Goal: Information Seeking & Learning: Learn about a topic

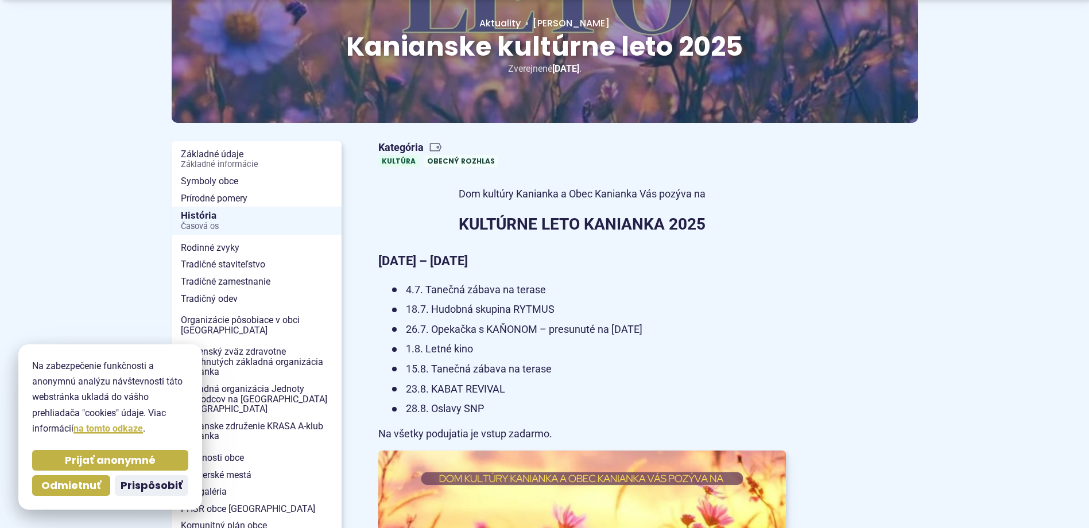
scroll to position [172, 0]
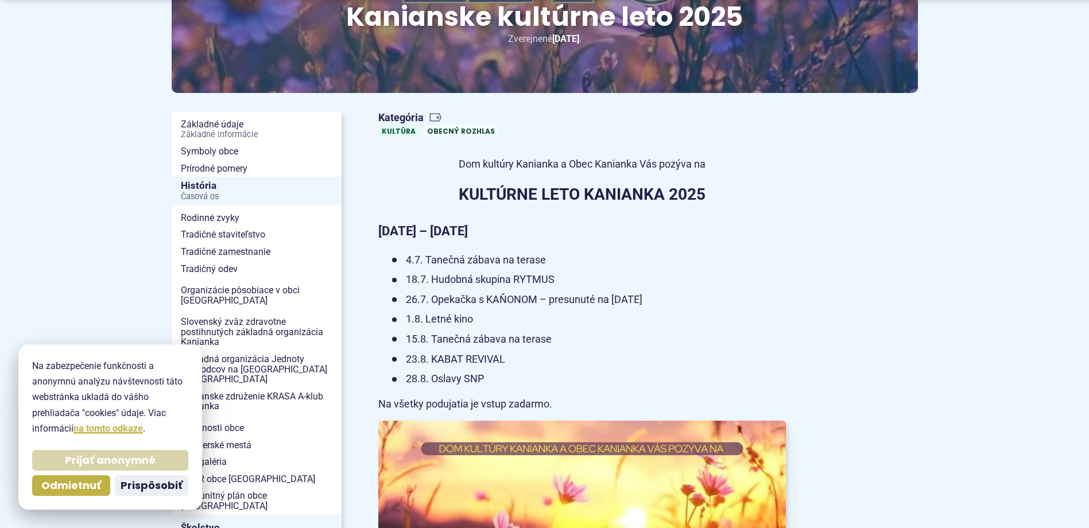
click at [140, 462] on span "Prijať anonymné" at bounding box center [110, 460] width 91 height 13
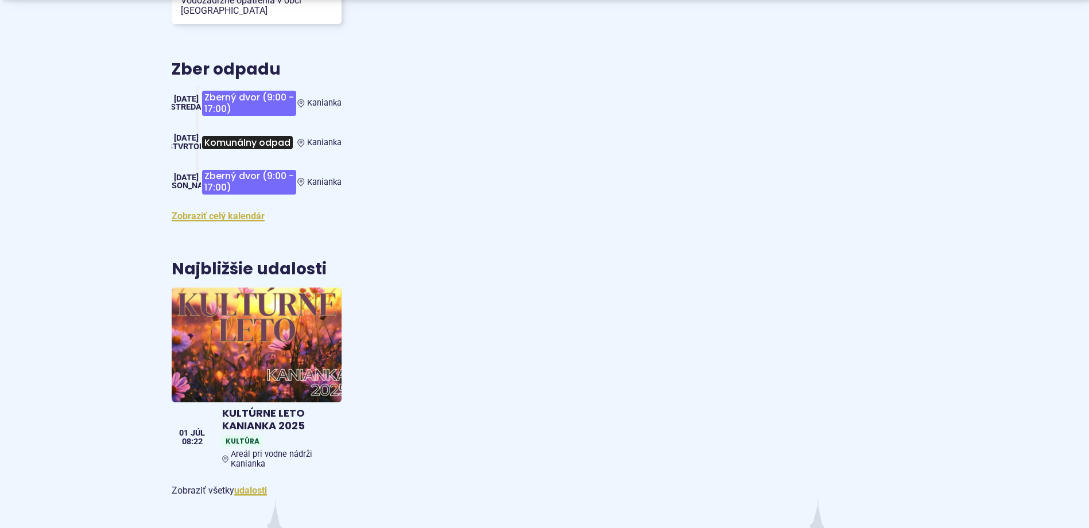
scroll to position [1722, 0]
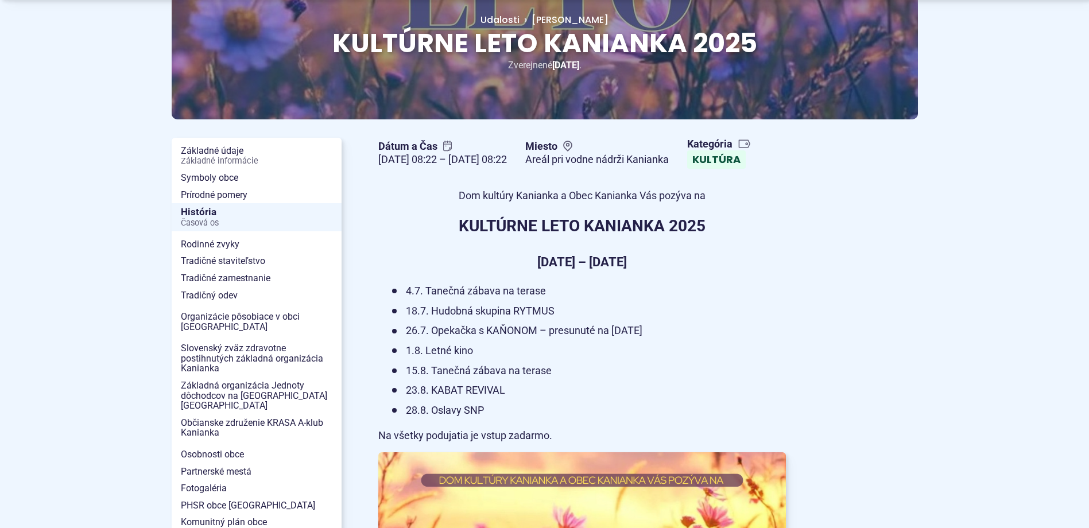
scroll to position [172, 0]
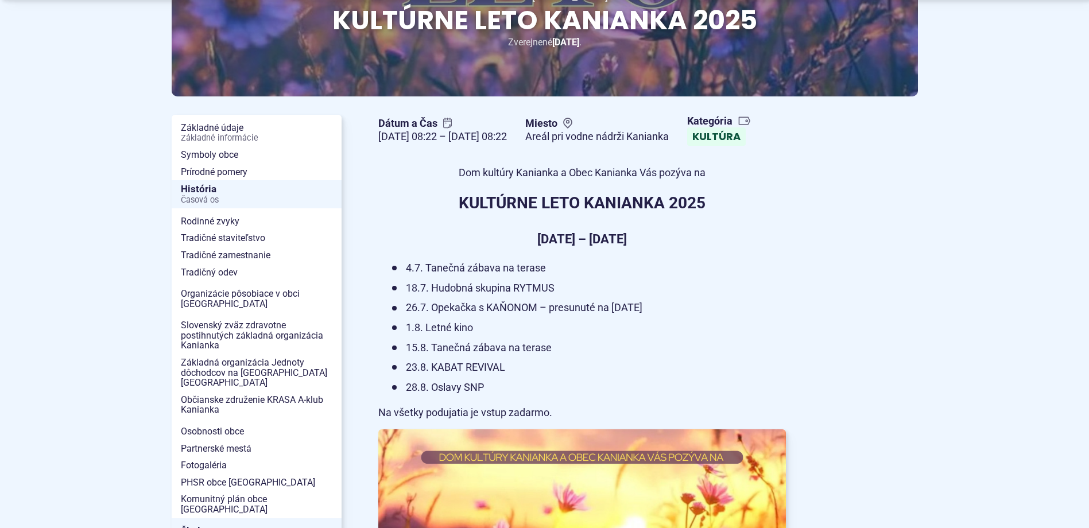
click at [469, 377] on li "23.8. KABAT REVIVAL" at bounding box center [589, 368] width 394 height 18
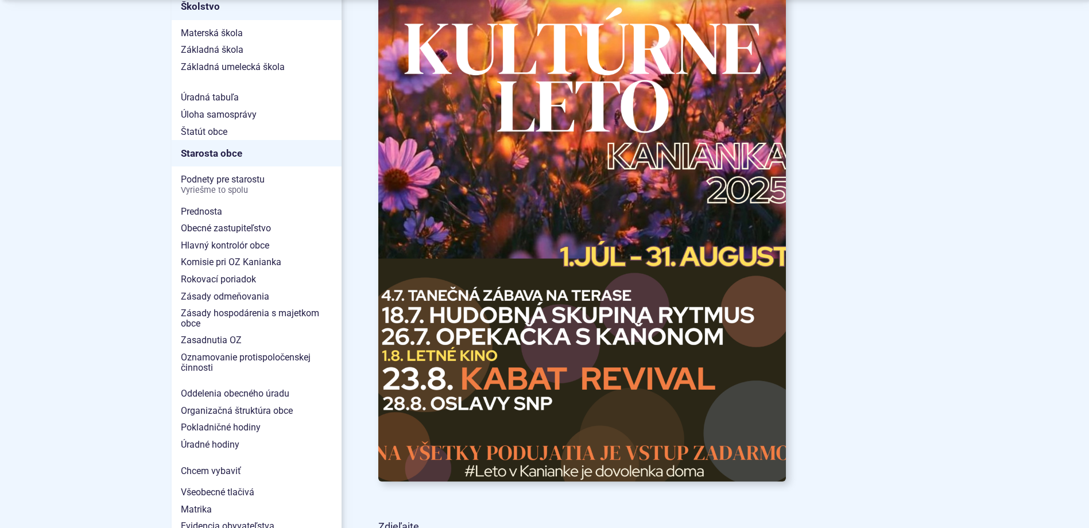
scroll to position [804, 0]
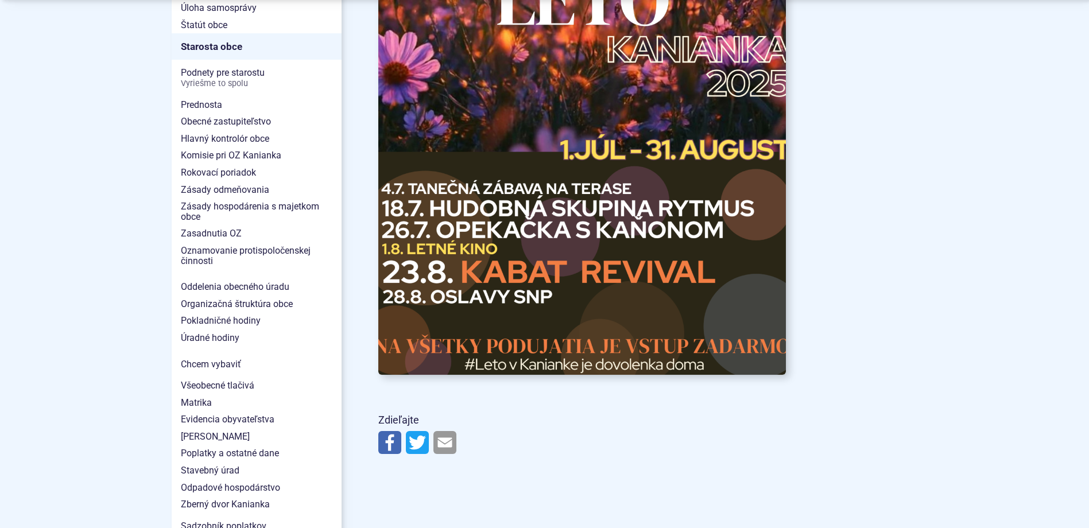
click at [568, 296] on img at bounding box center [582, 86] width 448 height 634
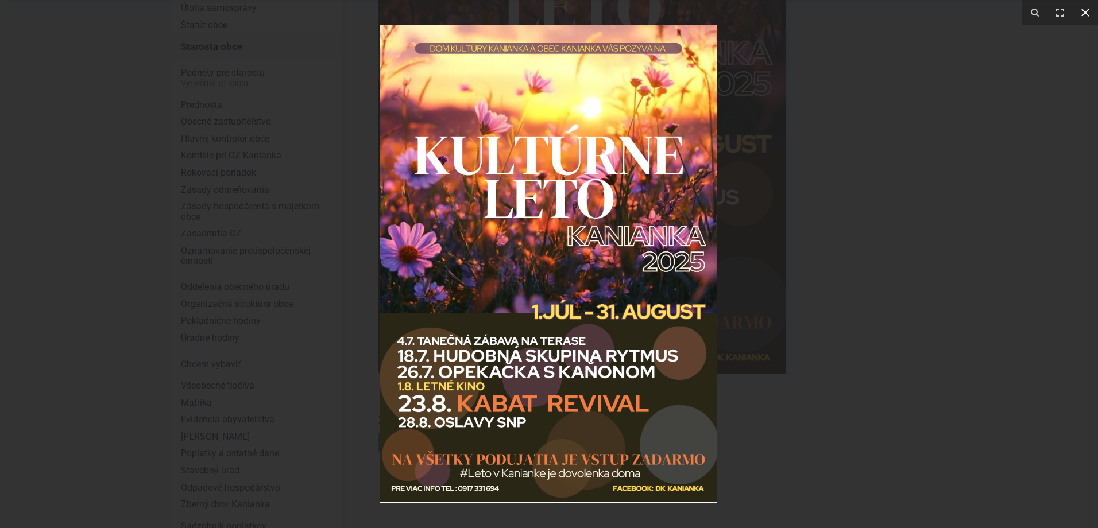
click at [1086, 16] on icon at bounding box center [1085, 13] width 14 height 14
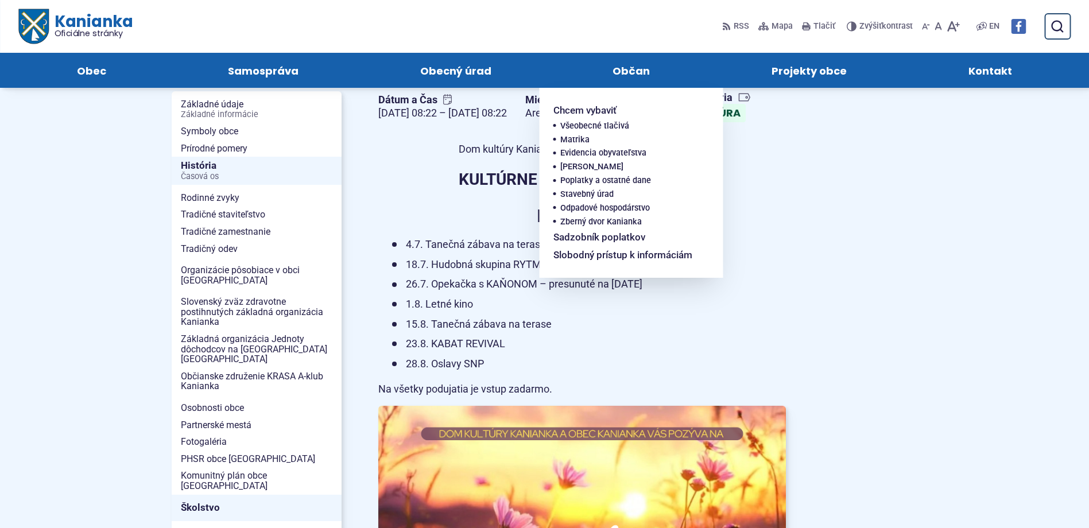
scroll to position [115, 0]
